Goal: Download file/media

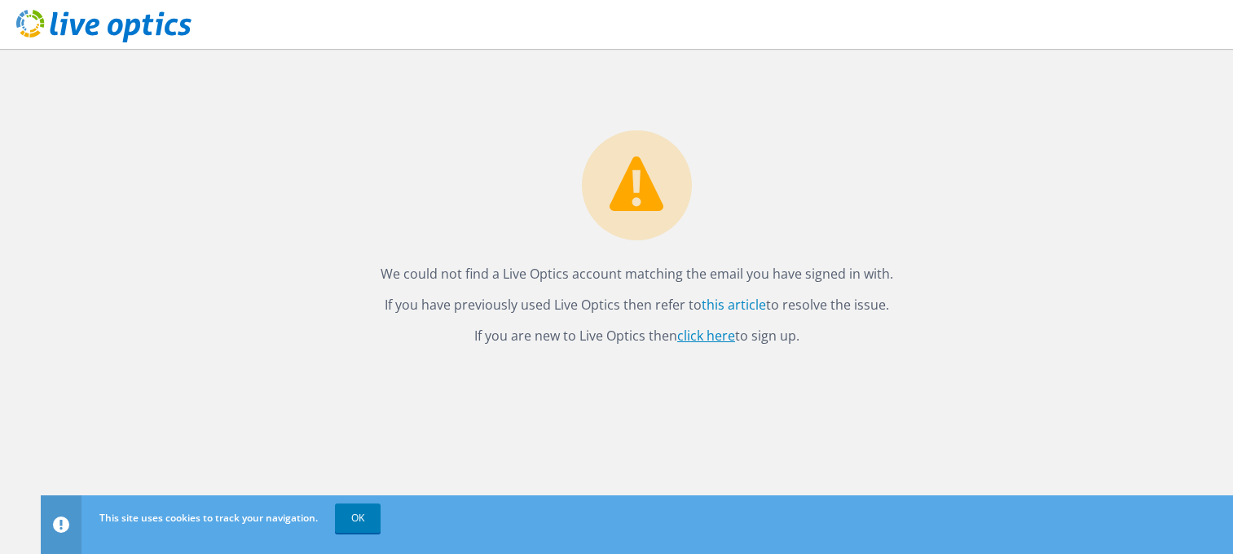
click at [715, 335] on link "click here" at bounding box center [706, 336] width 58 height 18
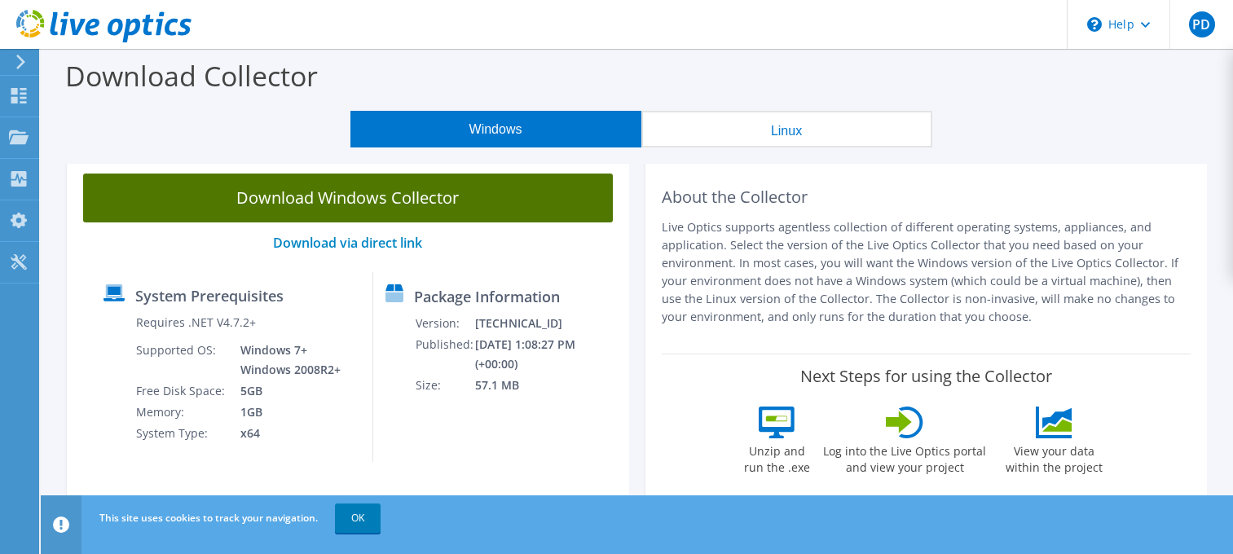
click at [396, 209] on link "Download Windows Collector" at bounding box center [348, 198] width 530 height 49
